Goal: Information Seeking & Learning: Learn about a topic

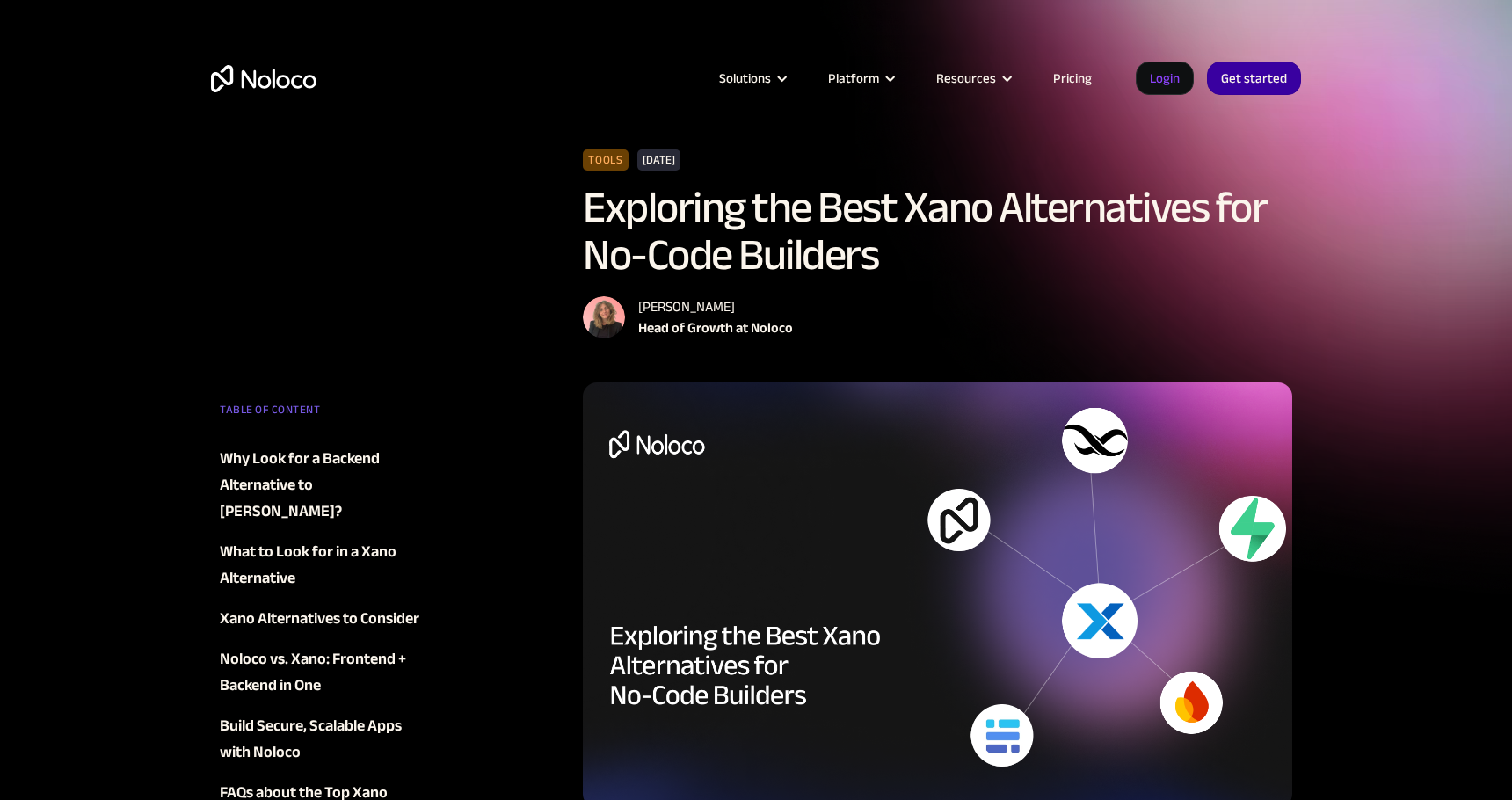
click at [1079, 84] on link "Pricing" at bounding box center [1073, 78] width 83 height 23
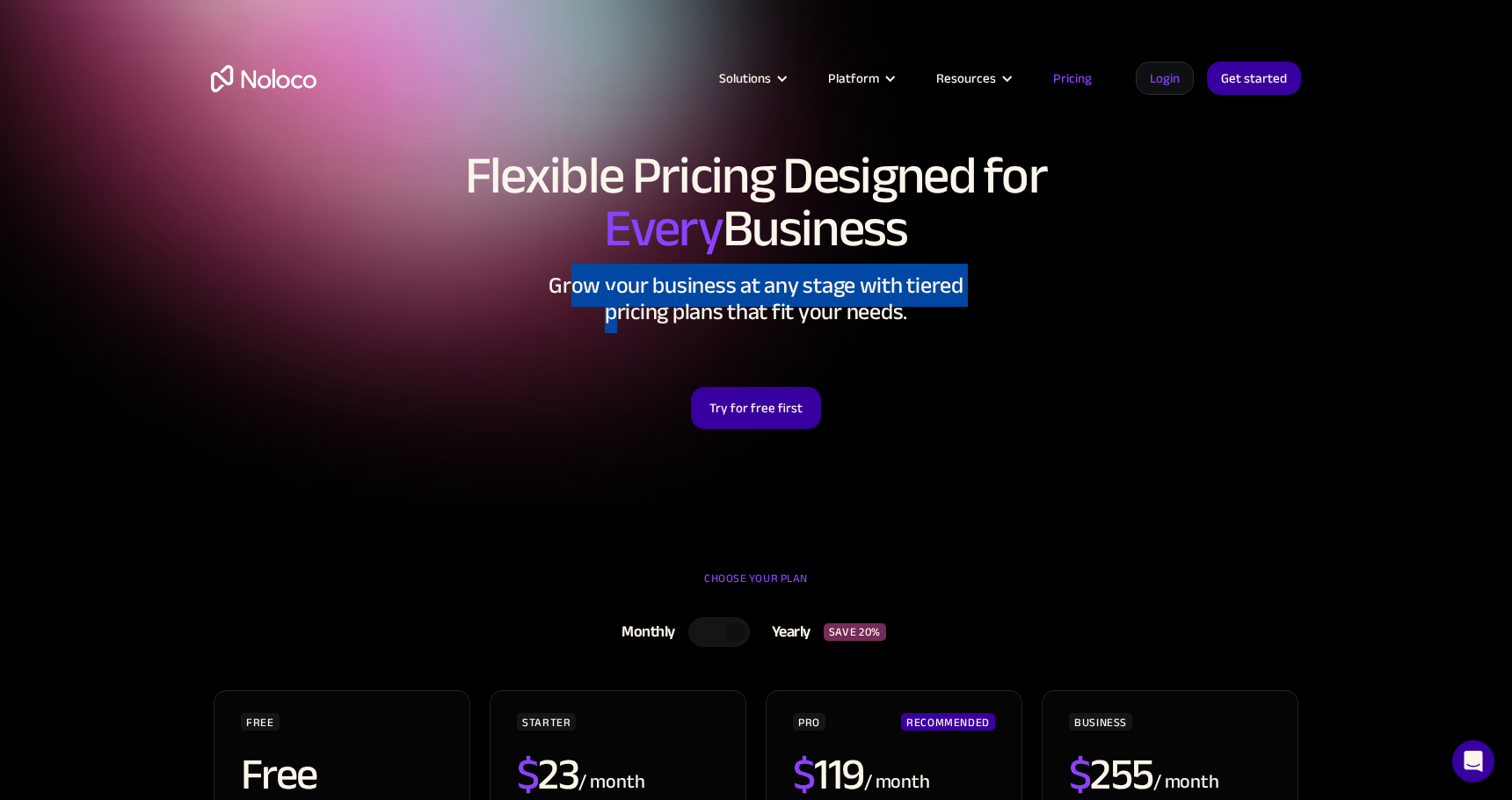
drag, startPoint x: 580, startPoint y: 292, endPoint x: 716, endPoint y: 299, distance: 136.2
click at [716, 299] on h2 "Grow your business at any stage with tiered pricing plans that fit your needs." at bounding box center [756, 298] width 1090 height 53
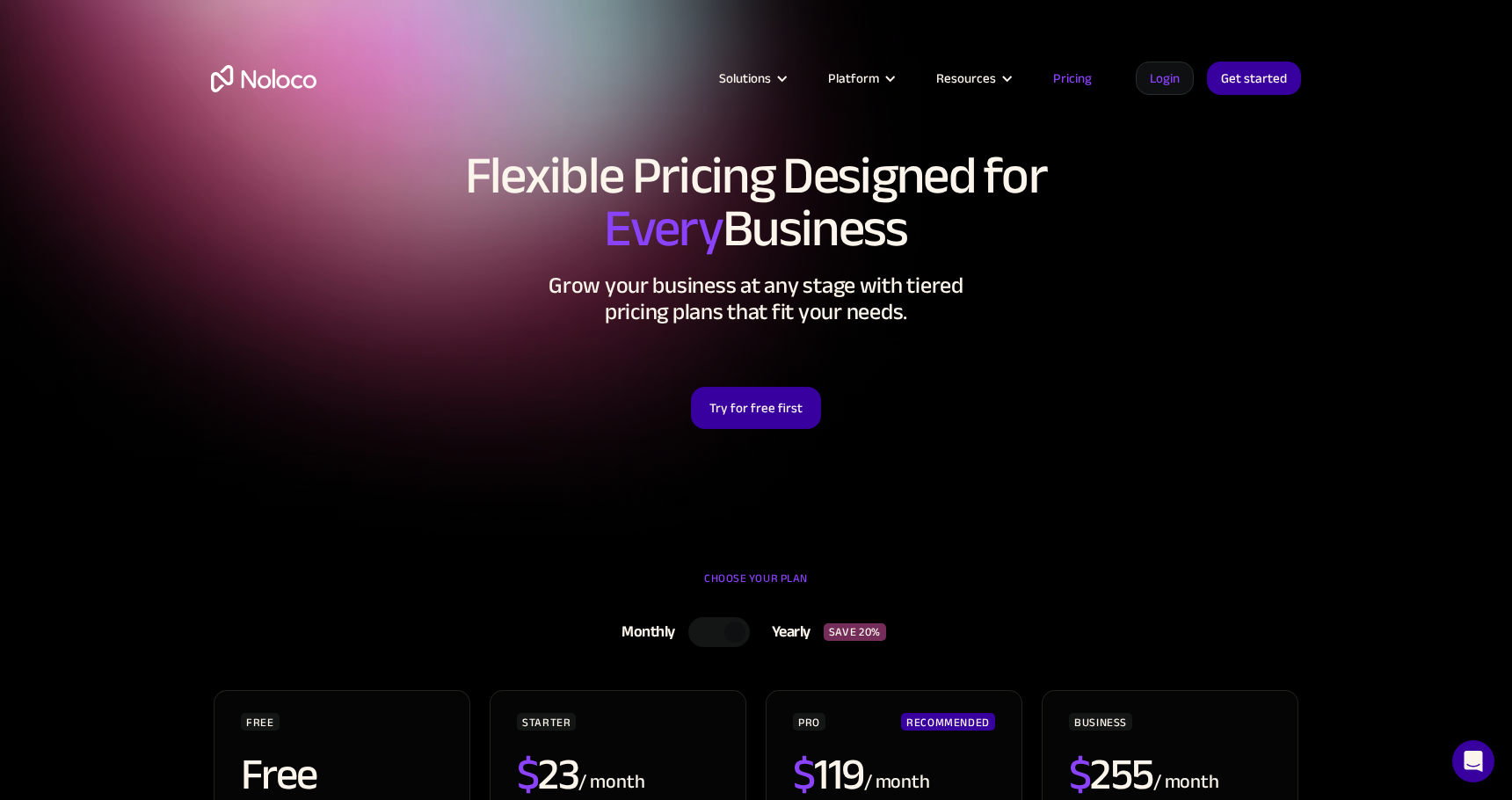
click at [504, 384] on div "Try for free first" at bounding box center [756, 385] width 1090 height 86
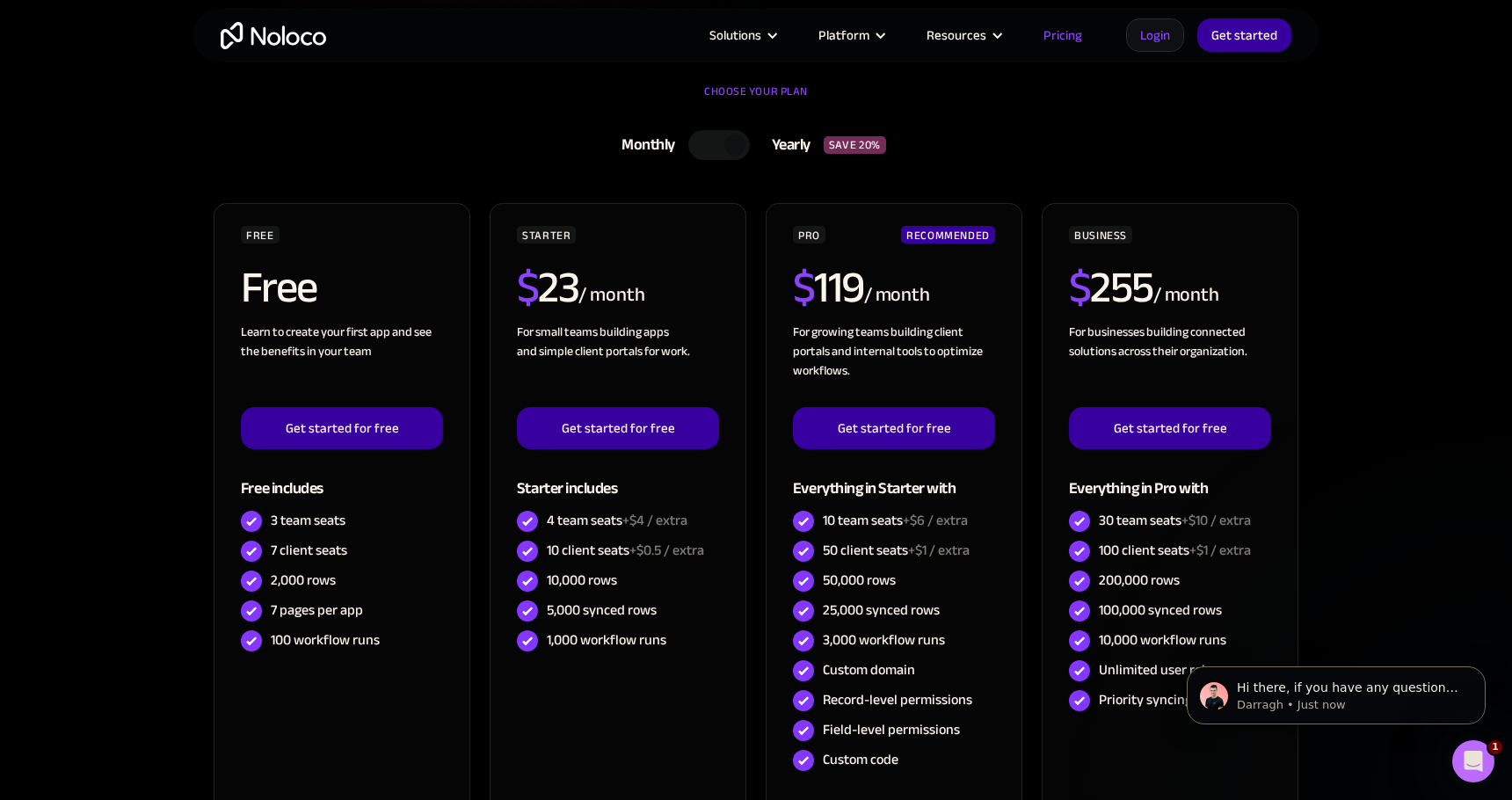
scroll to position [528, 0]
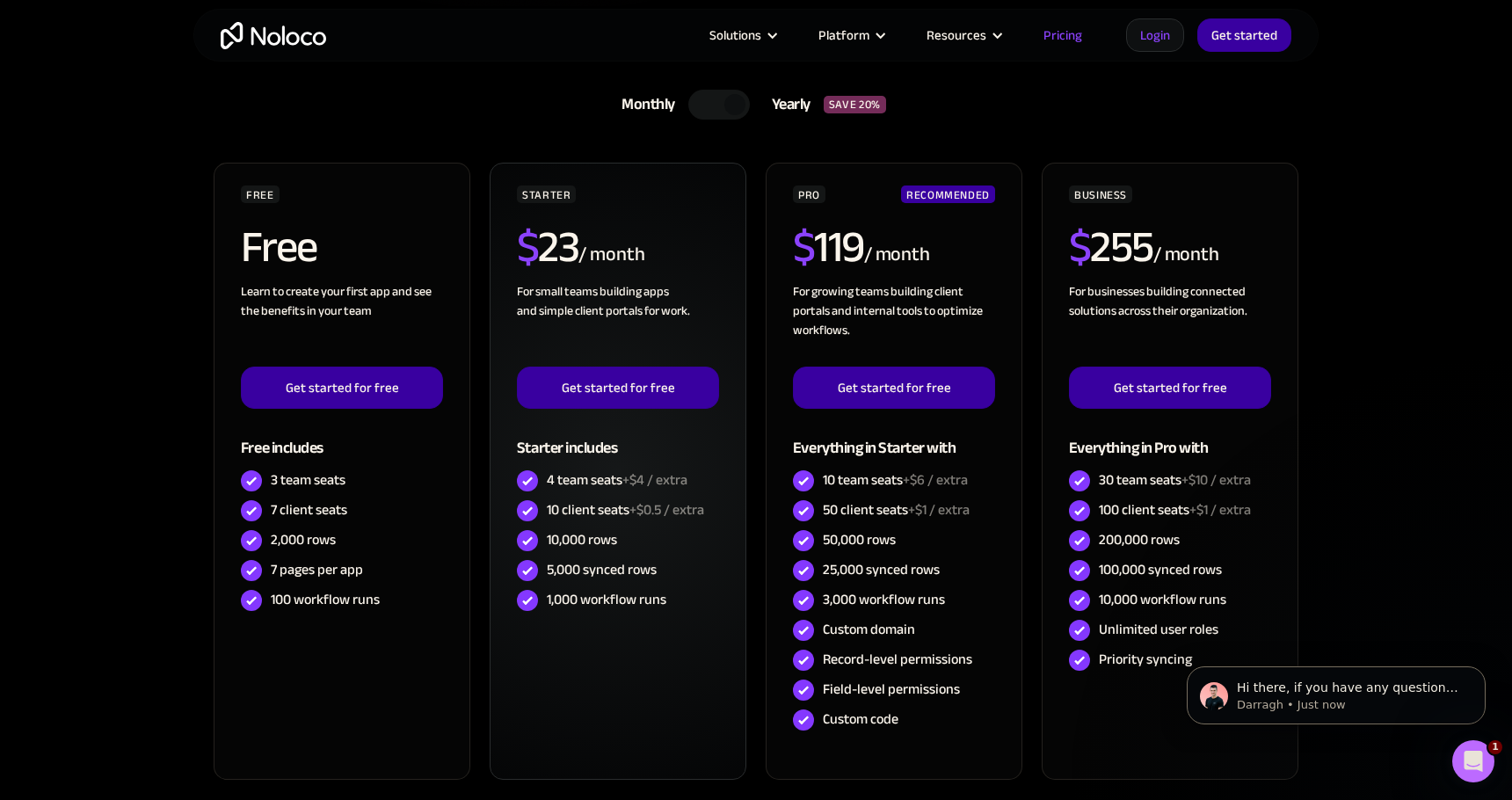
drag, startPoint x: 557, startPoint y: 540, endPoint x: 641, endPoint y: 555, distance: 85.3
click at [586, 550] on div "10,000 rows" at bounding box center [582, 540] width 70 height 19
